Goal: Obtain resource: Download file/media

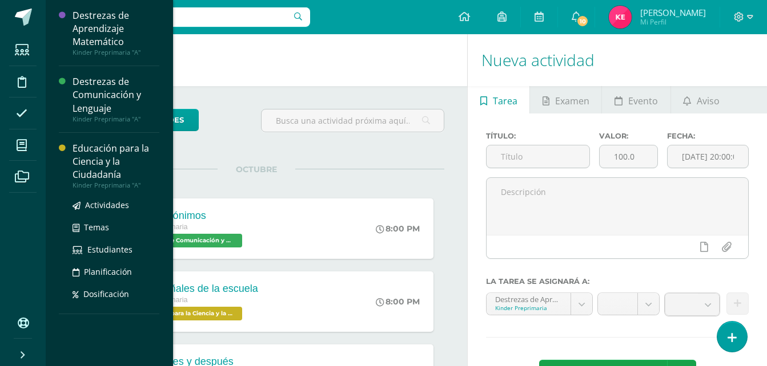
click at [107, 158] on div "Educación para la Ciencia y la Ciudadanía" at bounding box center [115, 161] width 87 height 39
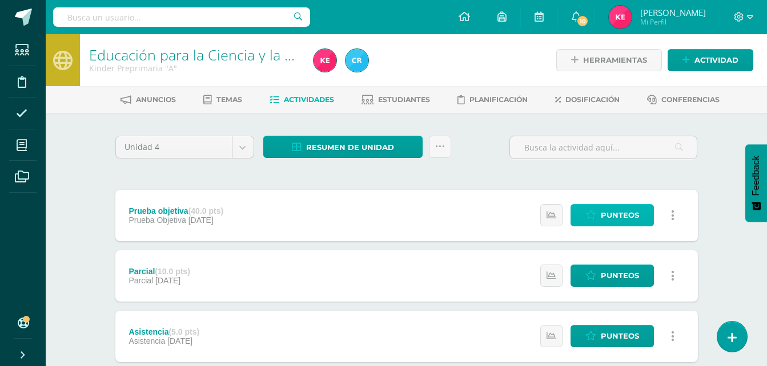
click at [612, 219] on span "Punteos" at bounding box center [619, 215] width 38 height 21
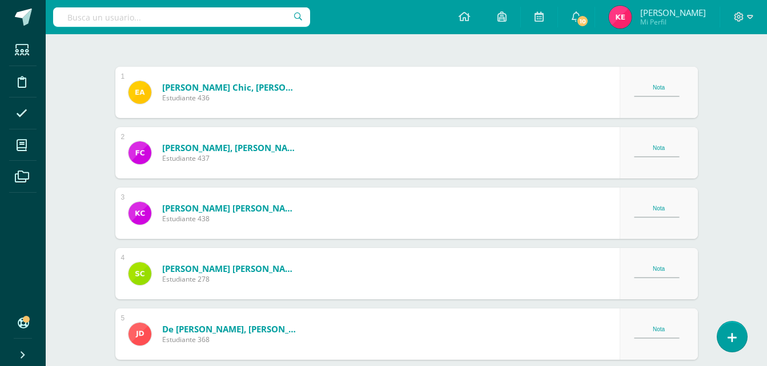
scroll to position [320, 0]
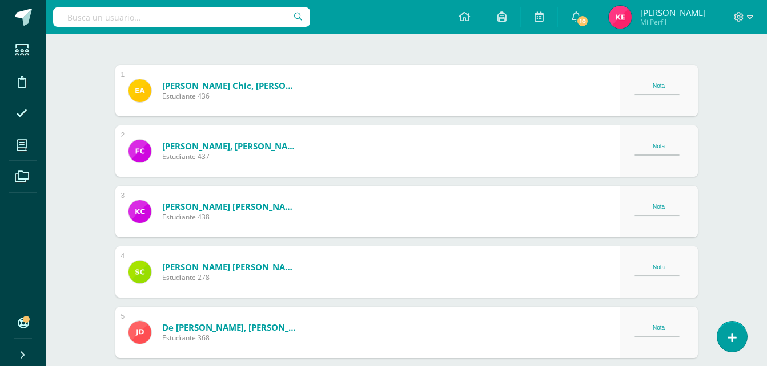
click at [660, 87] on div "Nota" at bounding box center [659, 86] width 50 height 6
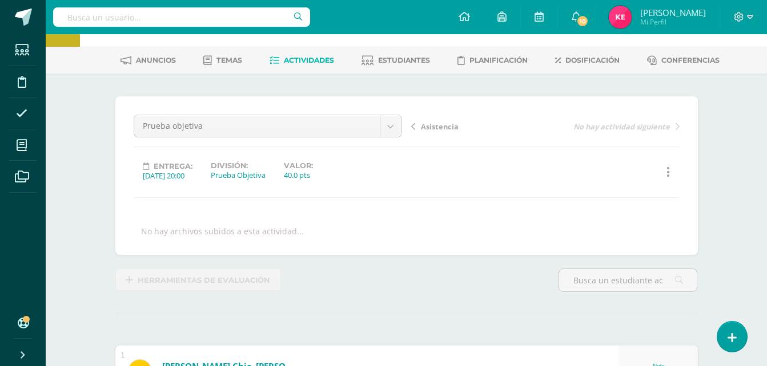
scroll to position [0, 0]
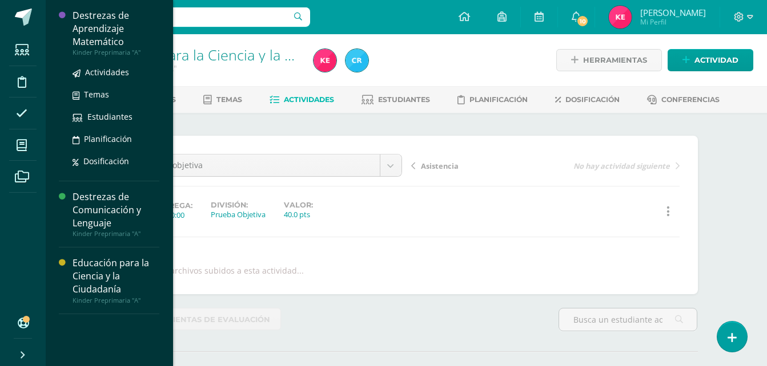
click at [129, 13] on div "Destrezas de Aprendizaje Matemático" at bounding box center [115, 28] width 87 height 39
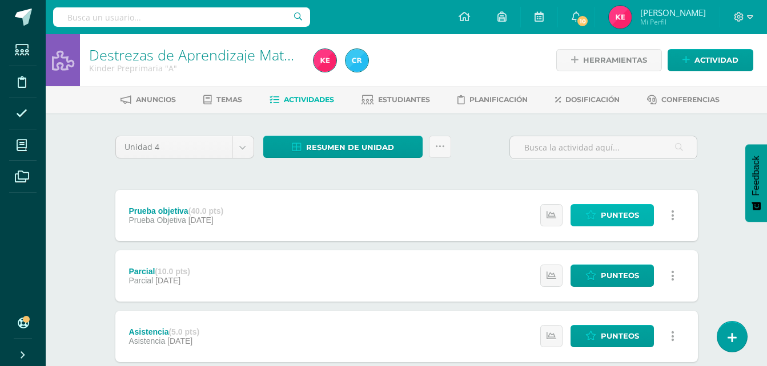
click at [626, 219] on span "Punteos" at bounding box center [619, 215] width 38 height 21
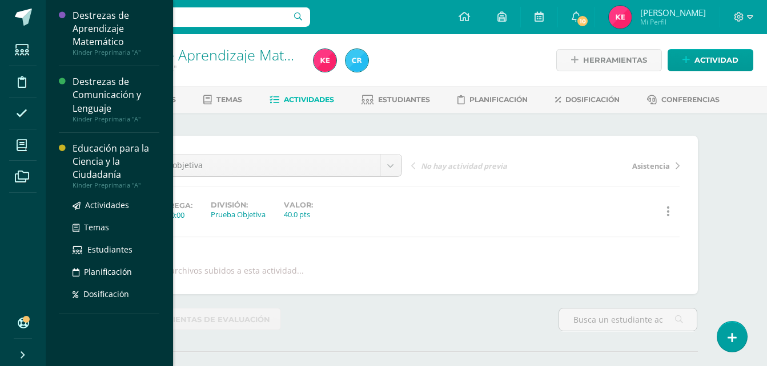
click at [99, 144] on div "Educación para la Ciencia y la Ciudadanía" at bounding box center [115, 161] width 87 height 39
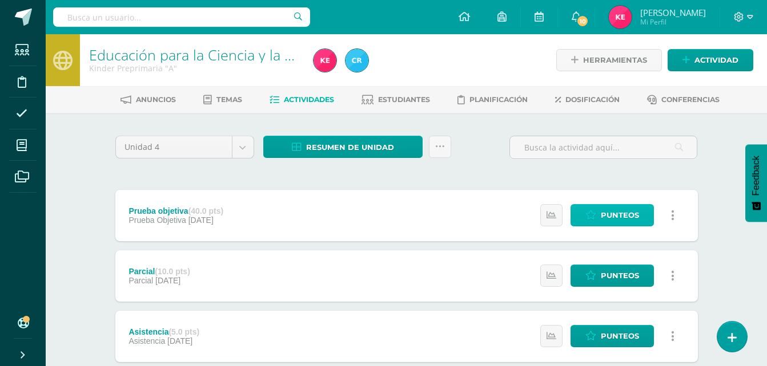
click at [618, 207] on span "Punteos" at bounding box center [619, 215] width 38 height 21
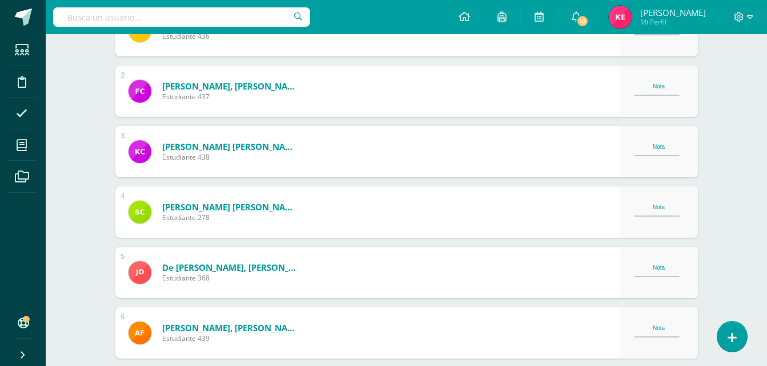
scroll to position [381, 0]
click at [656, 154] on div "Nota" at bounding box center [659, 150] width 50 height 15
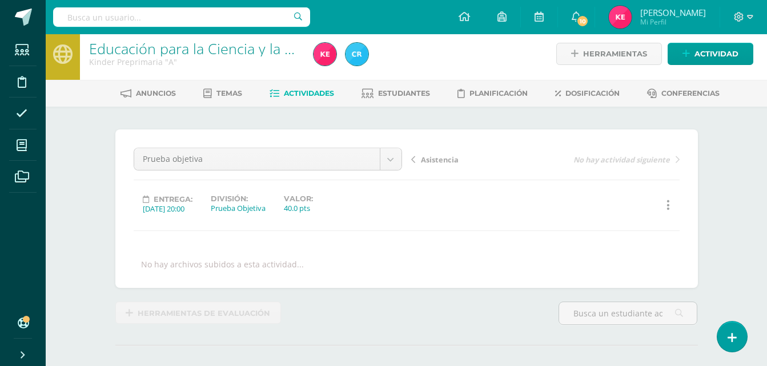
scroll to position [0, 0]
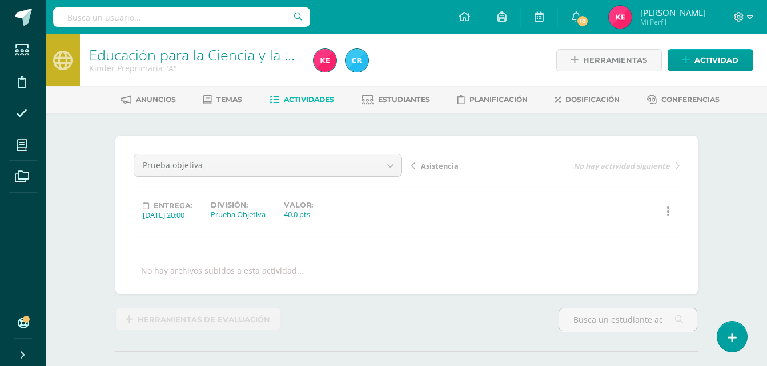
click at [666, 214] on icon at bounding box center [667, 211] width 3 height 13
click at [623, 201] on div "Historial de actividad" at bounding box center [614, 212] width 139 height 22
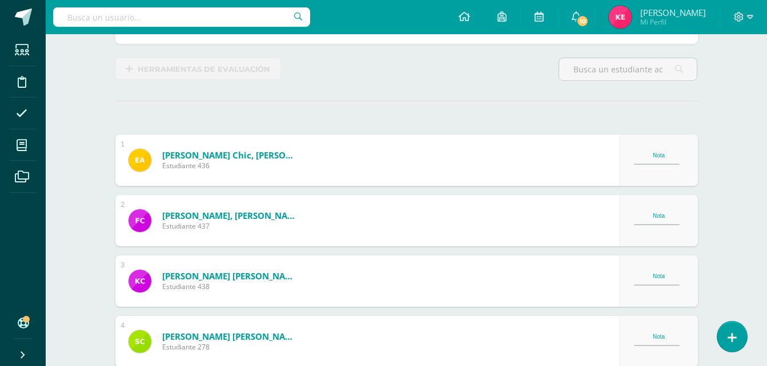
scroll to position [252, 0]
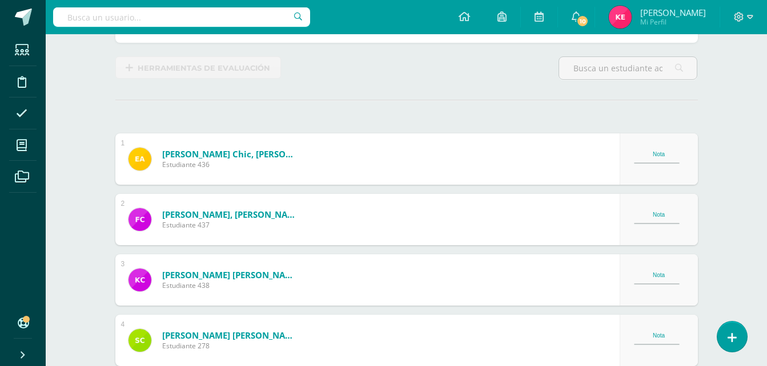
click at [682, 157] on div "Nota" at bounding box center [659, 154] width 50 height 6
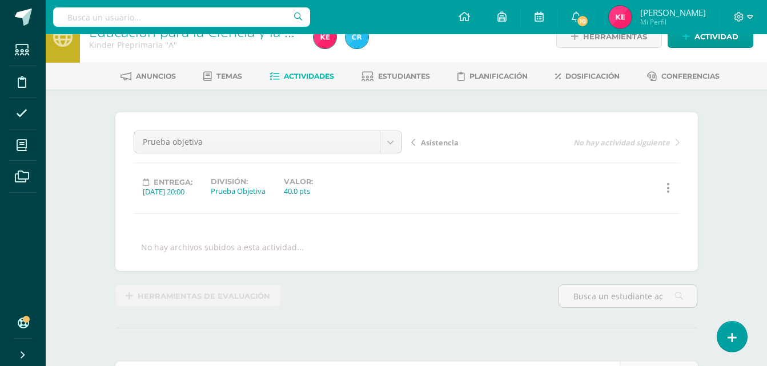
scroll to position [0, 0]
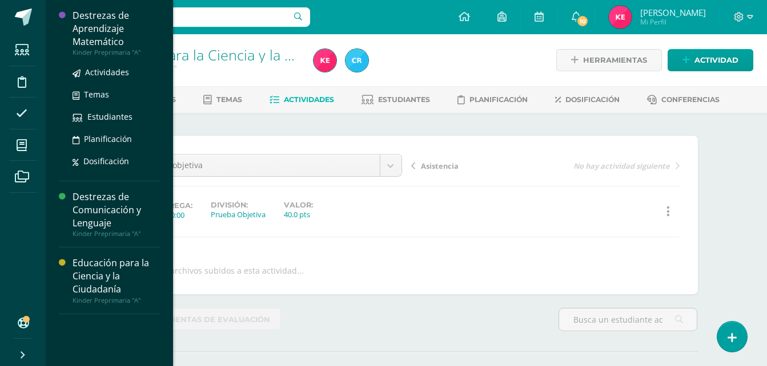
click at [123, 29] on div "Destrezas de Aprendizaje Matemático" at bounding box center [115, 28] width 87 height 39
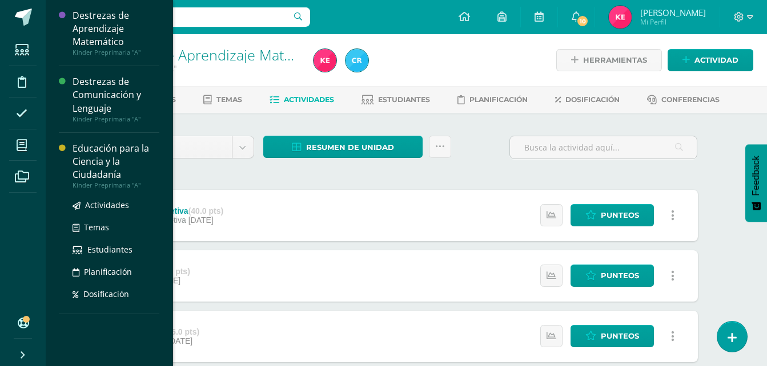
click at [111, 163] on div "Educación para la Ciencia y la Ciudadanía" at bounding box center [115, 161] width 87 height 39
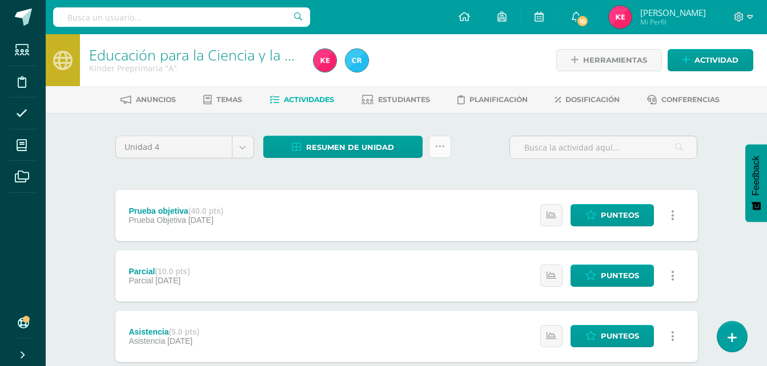
click at [437, 144] on icon at bounding box center [440, 147] width 10 height 10
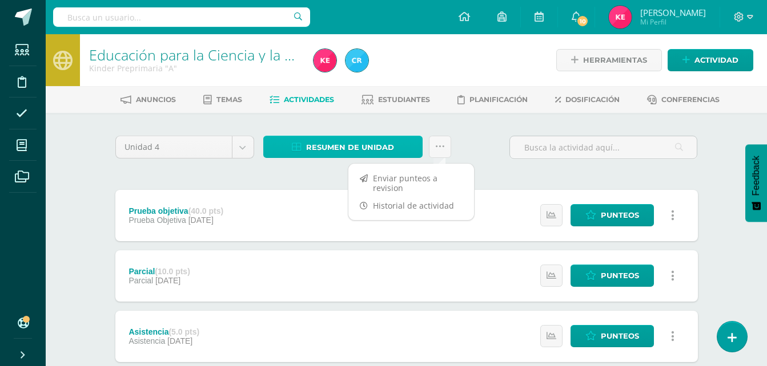
click at [384, 150] on span "Resumen de unidad" at bounding box center [350, 147] width 88 height 21
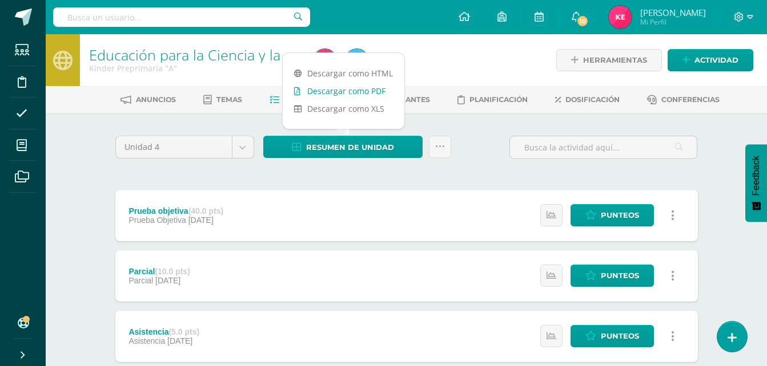
click at [375, 88] on link "Descargar como PDF" at bounding box center [344, 91] width 122 height 18
click at [462, 153] on div "Unidad 4 Unidad 1 Unidad 2 Unidad 3 Unidad 4 Resumen de unidad ¿Estás seguro qu…" at bounding box center [406, 152] width 591 height 33
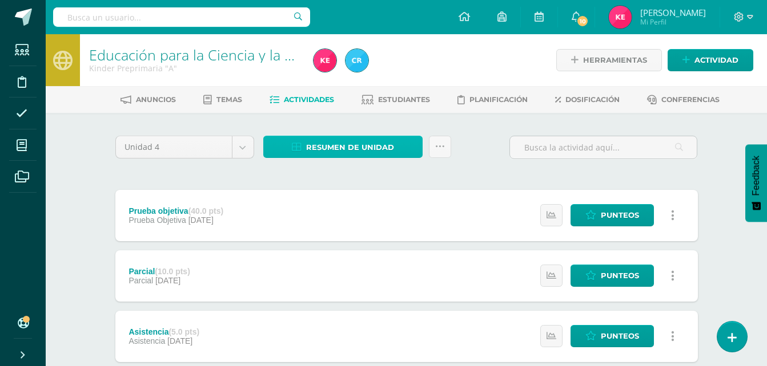
click at [365, 149] on span "Resumen de unidad" at bounding box center [350, 147] width 88 height 21
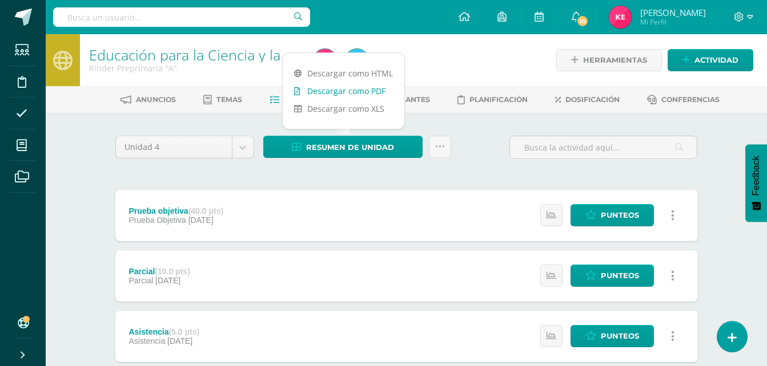
click at [351, 87] on link "Descargar como PDF" at bounding box center [344, 91] width 122 height 18
click at [481, 144] on div "Unidad 4 Unidad 1 Unidad 2 Unidad 3 Unidad 4 Resumen de unidad ¿Estás seguro qu…" at bounding box center [406, 152] width 591 height 33
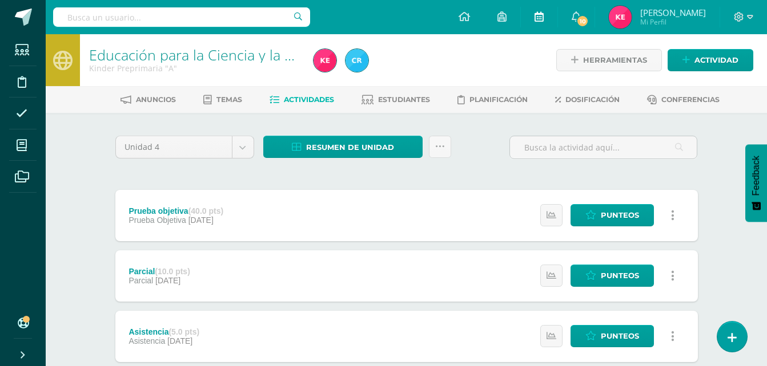
click at [538, 10] on link at bounding box center [539, 17] width 37 height 34
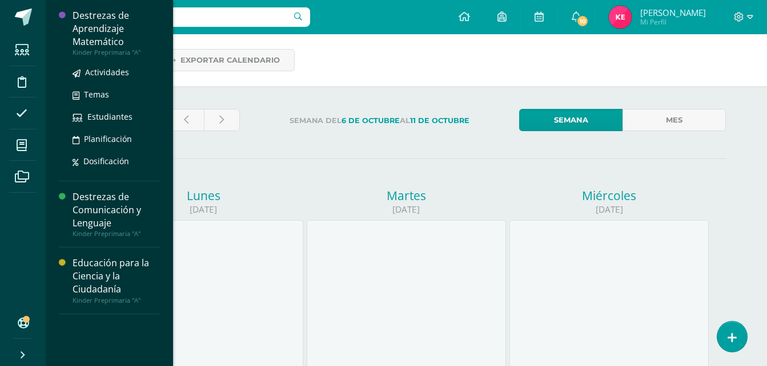
click at [108, 31] on div "Destrezas de Aprendizaje Matemático" at bounding box center [115, 28] width 87 height 39
